Goal: Task Accomplishment & Management: Complete application form

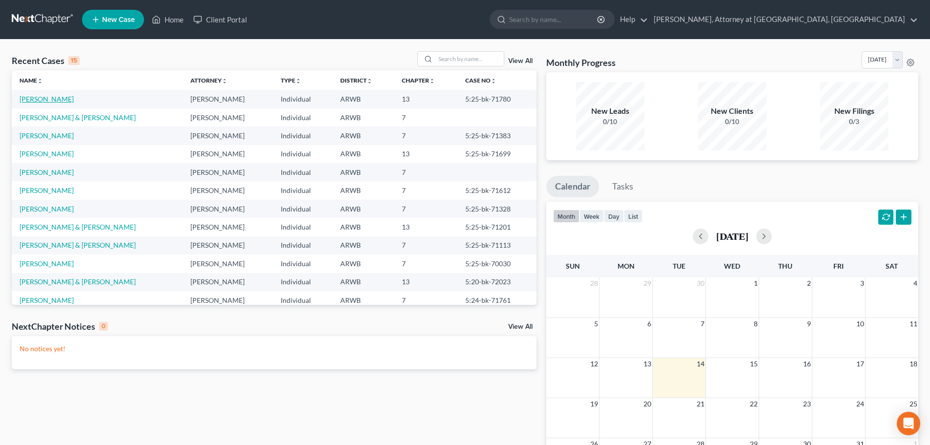
click at [28, 99] on link "[PERSON_NAME]" at bounding box center [47, 99] width 54 height 8
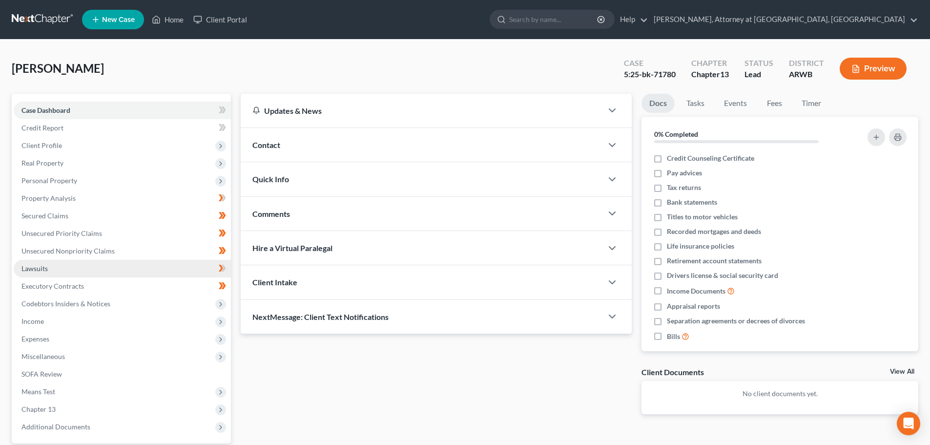
click at [37, 264] on span "Lawsuits" at bounding box center [34, 268] width 26 height 8
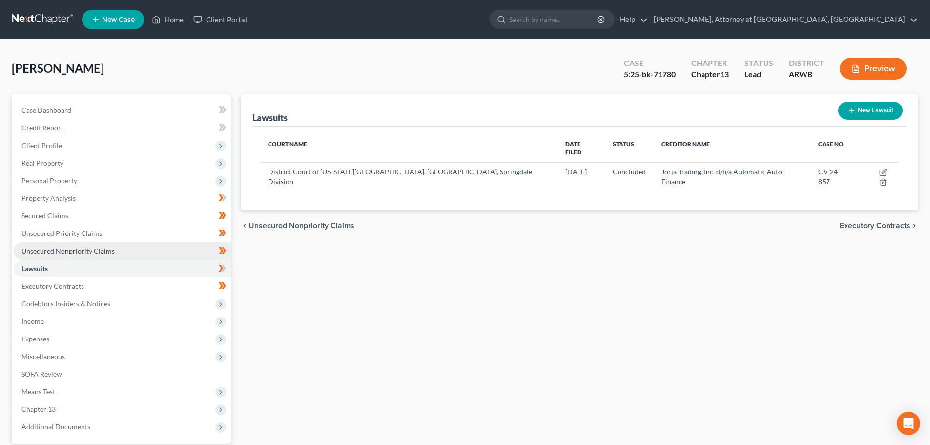
click at [56, 249] on span "Unsecured Nonpriority Claims" at bounding box center [67, 250] width 93 height 8
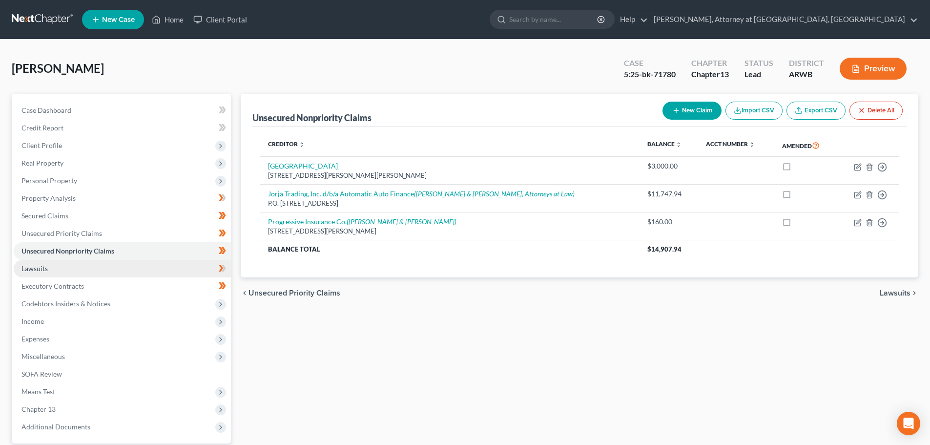
click at [42, 273] on link "Lawsuits" at bounding box center [122, 269] width 217 height 18
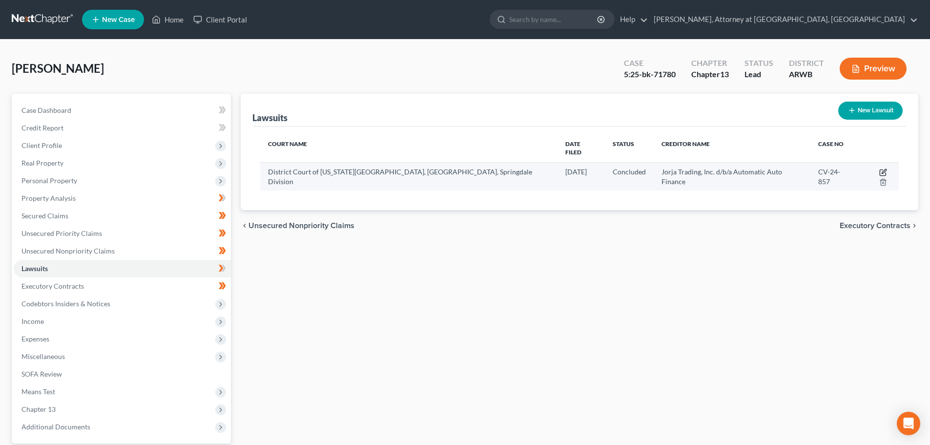
click at [879, 170] on icon "button" at bounding box center [882, 173] width 6 height 6
select select "2"
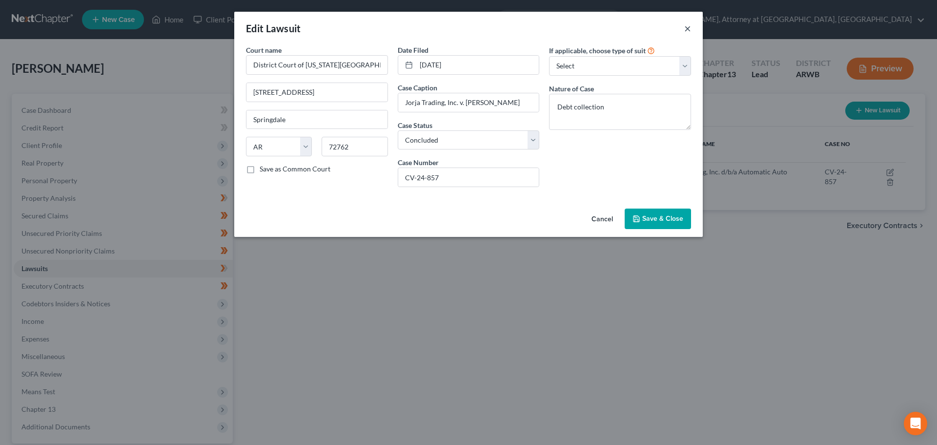
click at [687, 28] on button "×" at bounding box center [687, 28] width 7 height 12
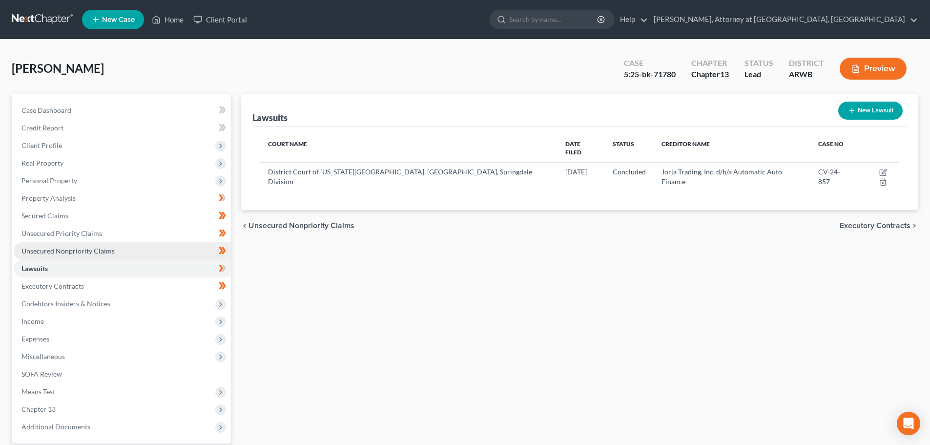
click at [76, 250] on span "Unsecured Nonpriority Claims" at bounding box center [67, 250] width 93 height 8
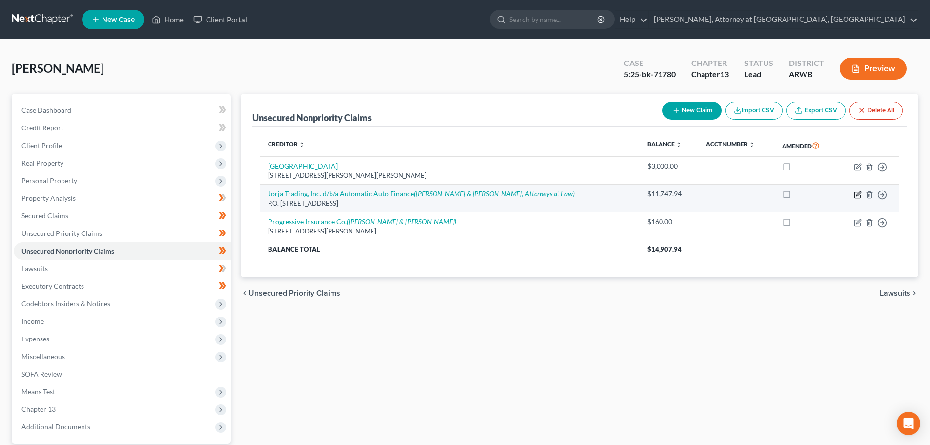
click at [857, 194] on icon "button" at bounding box center [858, 193] width 4 height 4
select select "2"
select select "14"
select select "0"
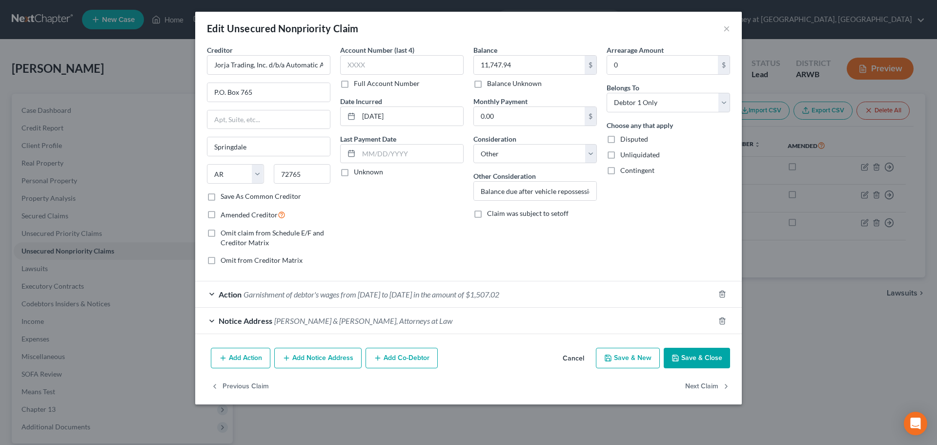
click at [419, 327] on div "Notice Address [PERSON_NAME] & [PERSON_NAME], Attorneys at Law" at bounding box center [454, 320] width 519 height 26
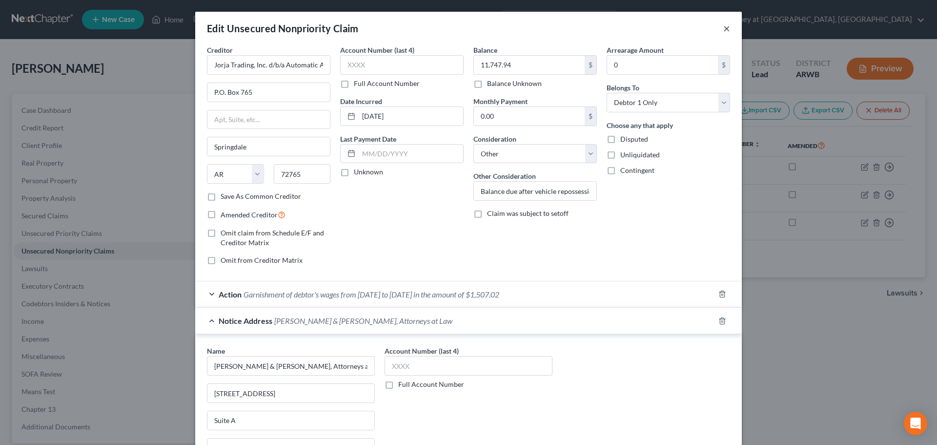
click at [725, 27] on button "×" at bounding box center [726, 28] width 7 height 12
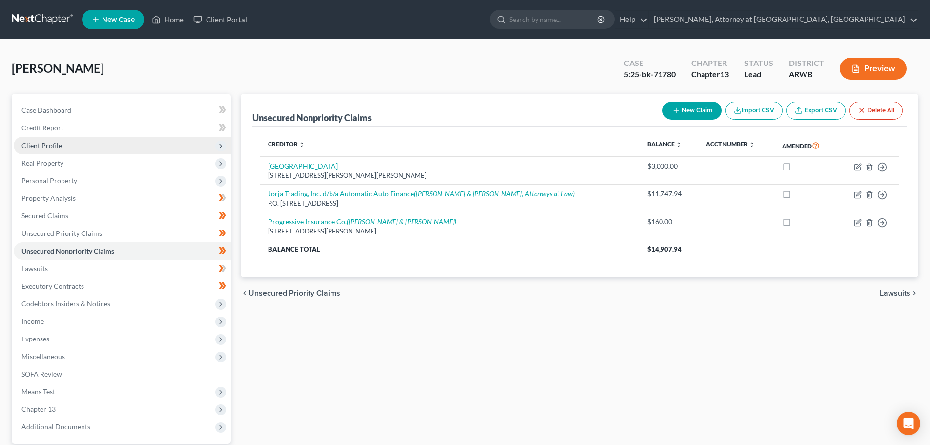
click at [41, 146] on span "Client Profile" at bounding box center [41, 145] width 41 height 8
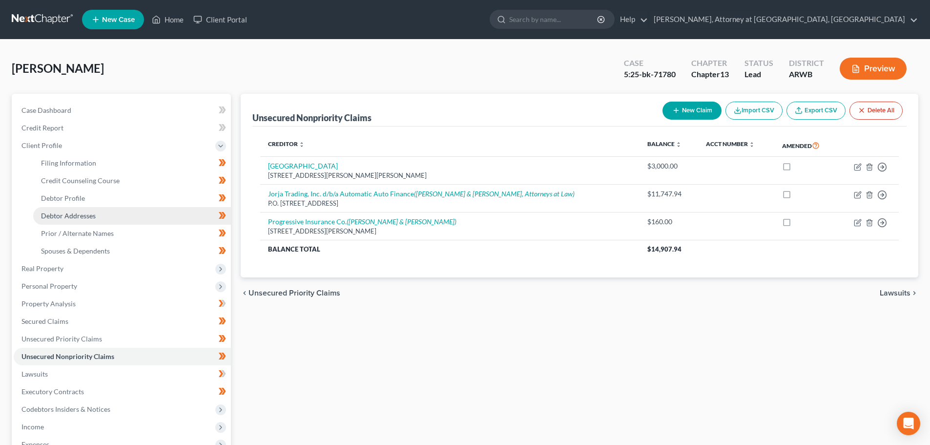
click at [80, 215] on span "Debtor Addresses" at bounding box center [68, 215] width 55 height 8
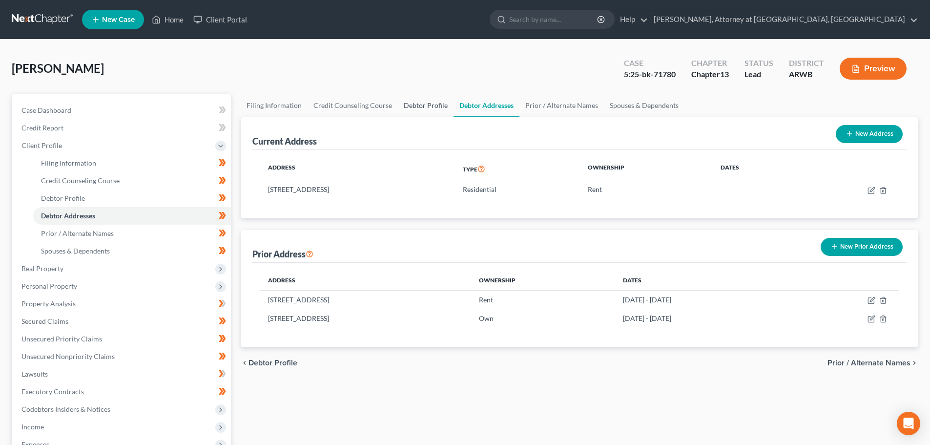
click at [427, 109] on link "Debtor Profile" at bounding box center [426, 105] width 56 height 23
select select "0"
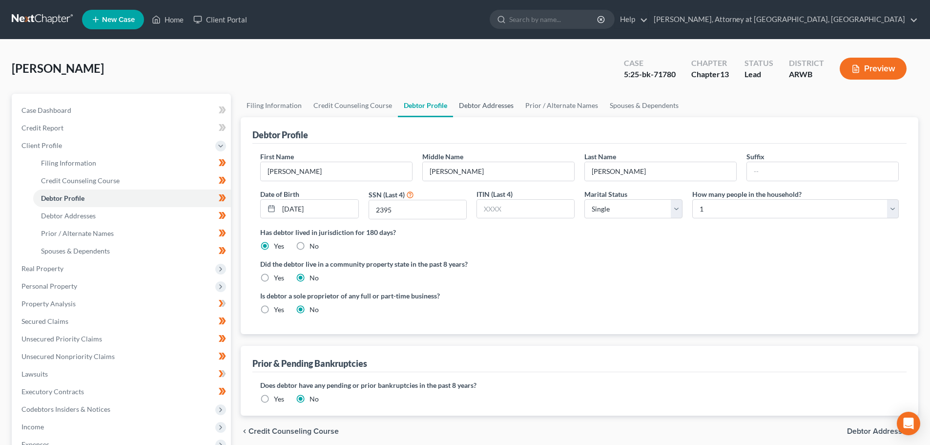
click at [467, 105] on link "Debtor Addresses" at bounding box center [486, 105] width 66 height 23
